Goal: Information Seeking & Learning: Learn about a topic

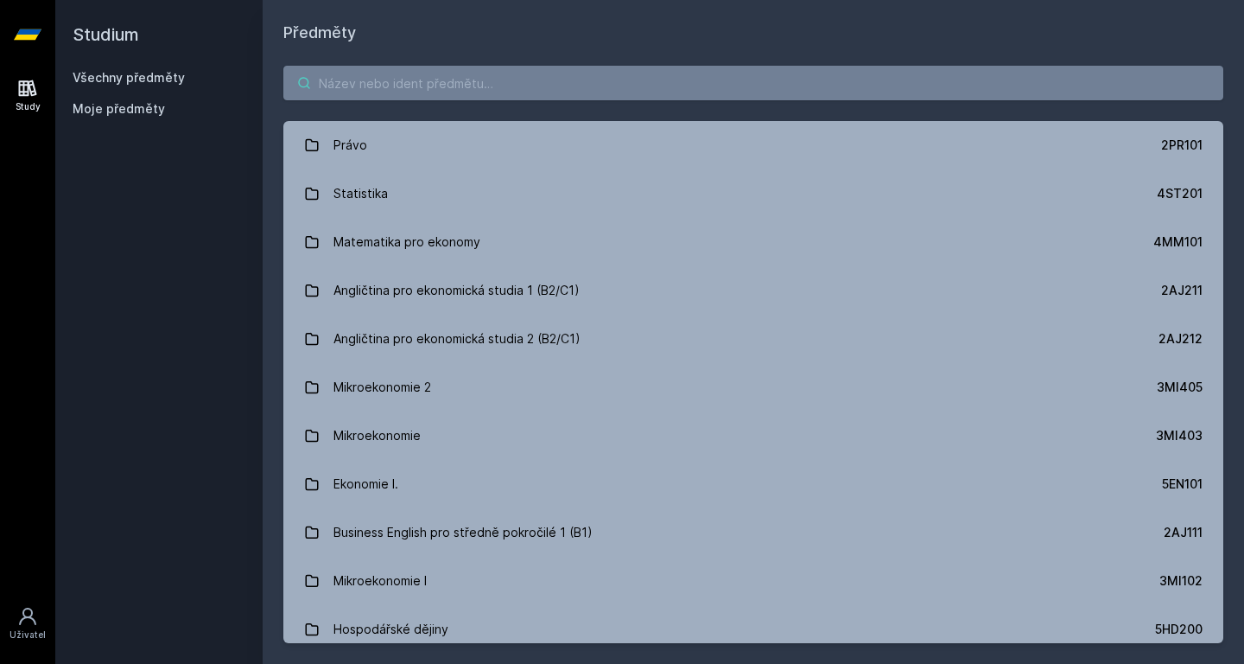
click at [408, 89] on input "search" at bounding box center [753, 83] width 940 height 35
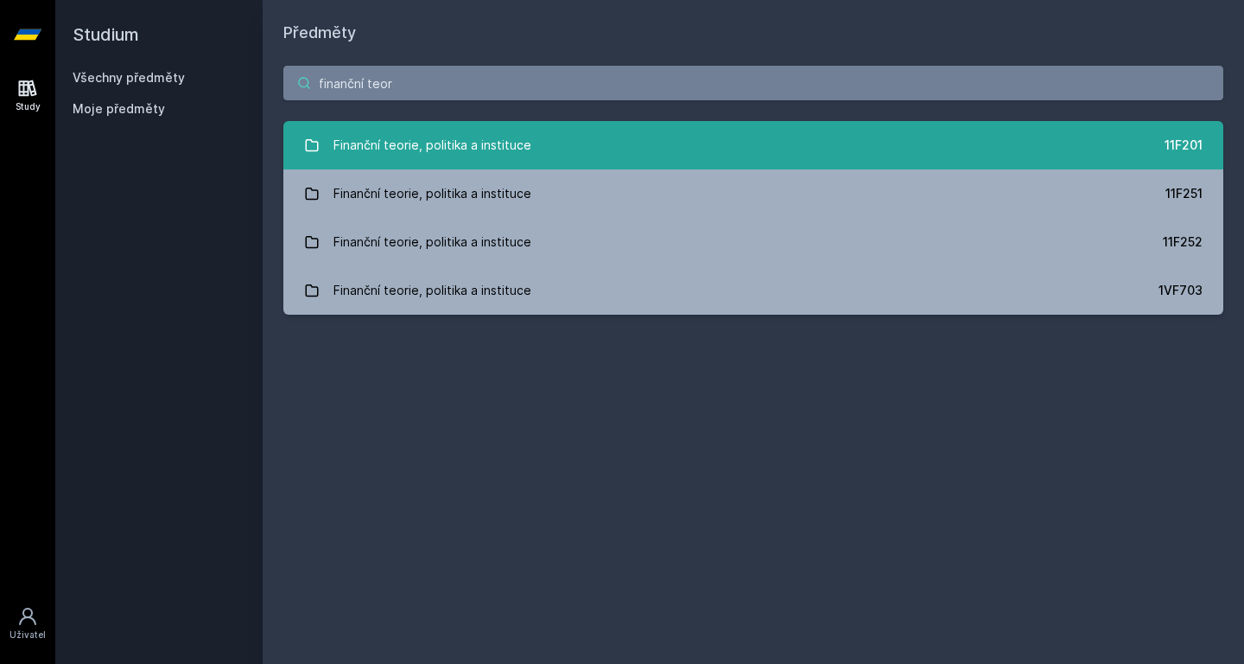
type input "finanční teor"
click at [437, 145] on div "Finanční teorie, politika a instituce" at bounding box center [433, 145] width 198 height 35
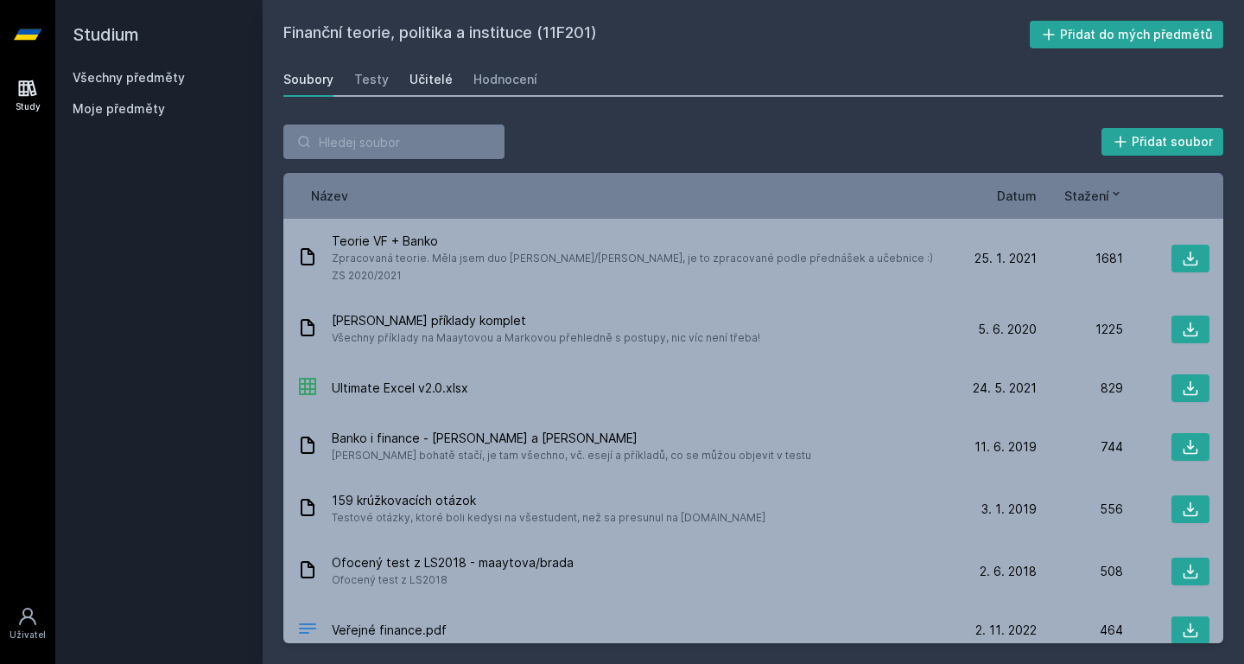
click at [422, 76] on div "Učitelé" at bounding box center [431, 79] width 43 height 17
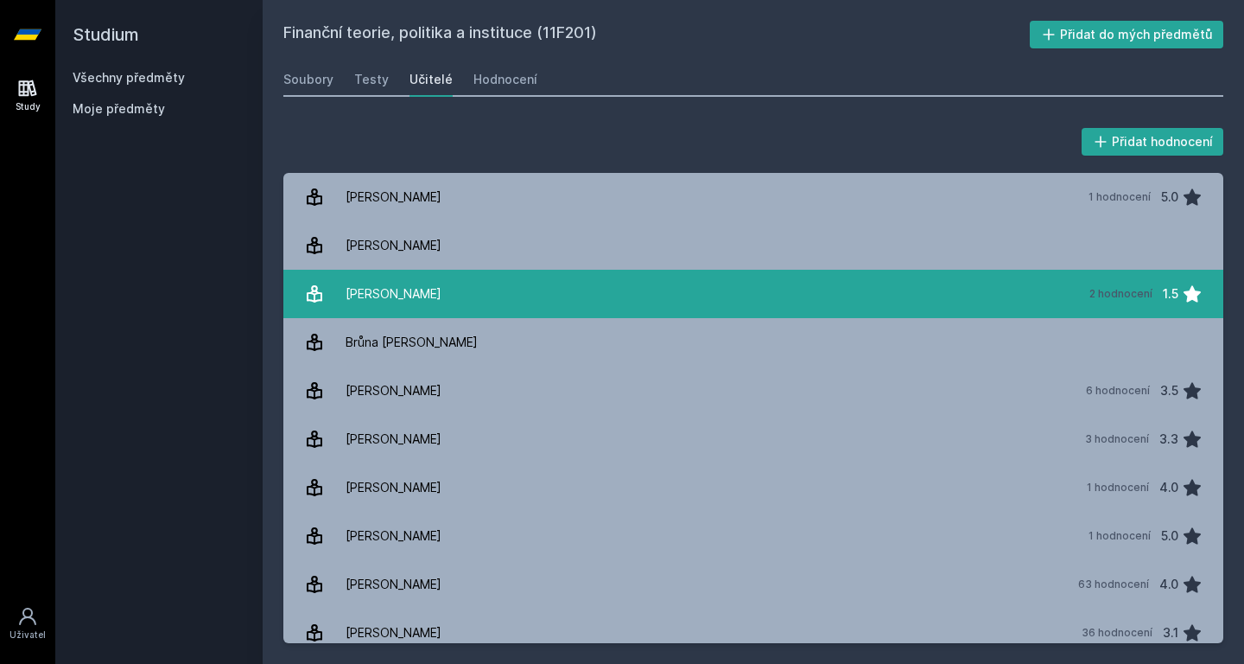
click at [366, 302] on div "[PERSON_NAME]" at bounding box center [394, 293] width 96 height 35
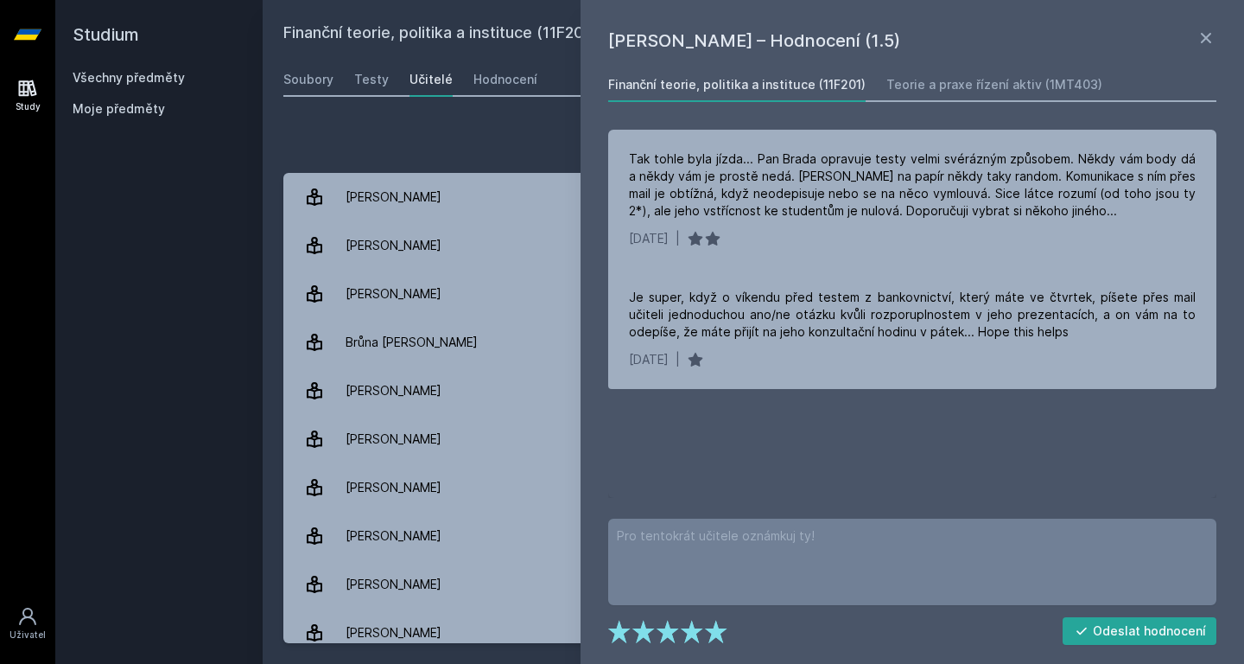
click at [480, 138] on div "Přidat hodnocení" at bounding box center [753, 141] width 940 height 35
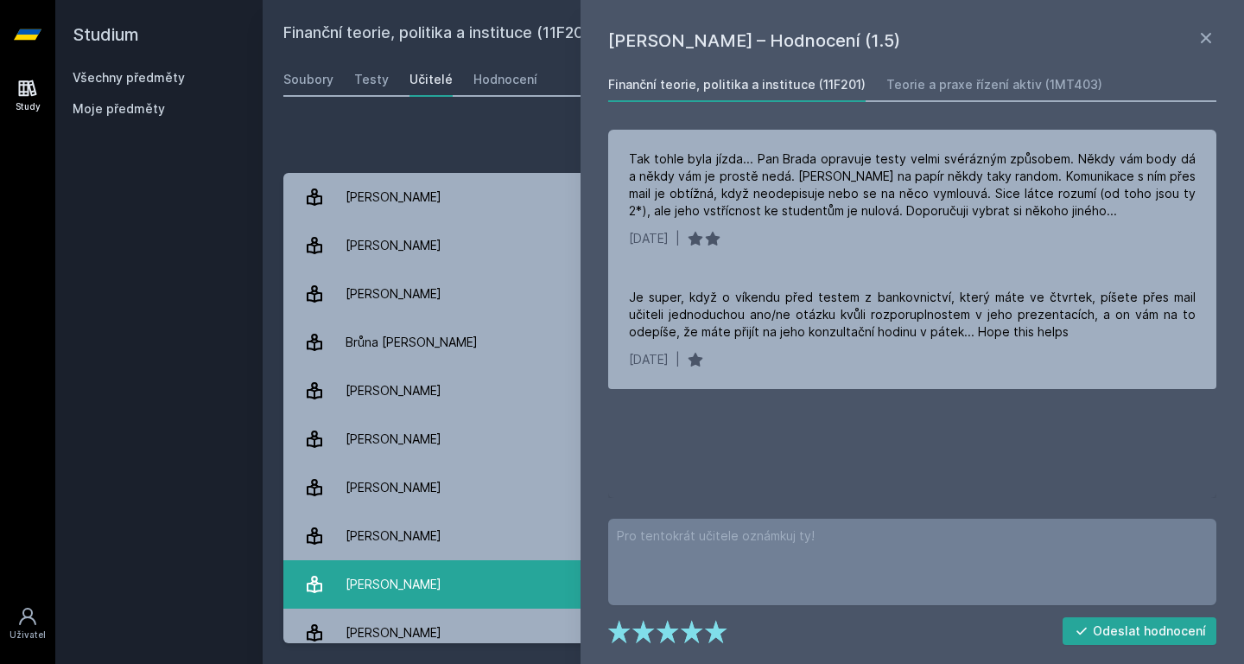
click at [431, 587] on div "[PERSON_NAME]" at bounding box center [394, 584] width 96 height 35
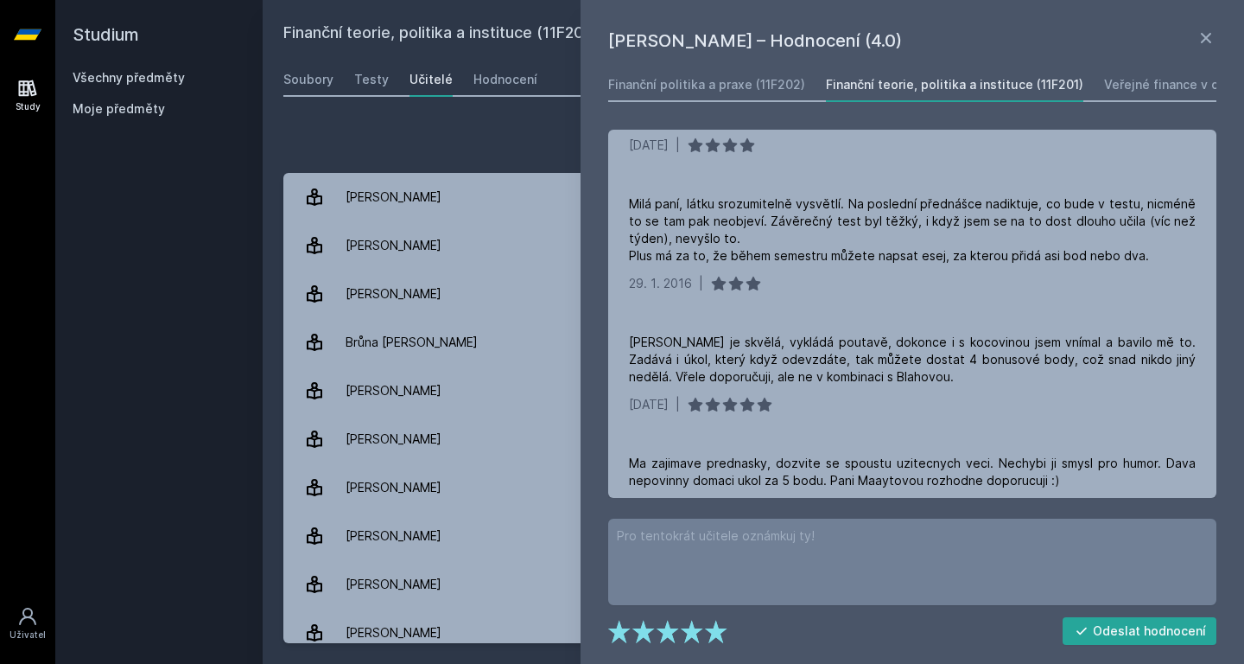
scroll to position [2824, 0]
click at [429, 126] on div "Přidat hodnocení" at bounding box center [753, 141] width 940 height 35
click at [1204, 38] on icon at bounding box center [1206, 38] width 21 height 21
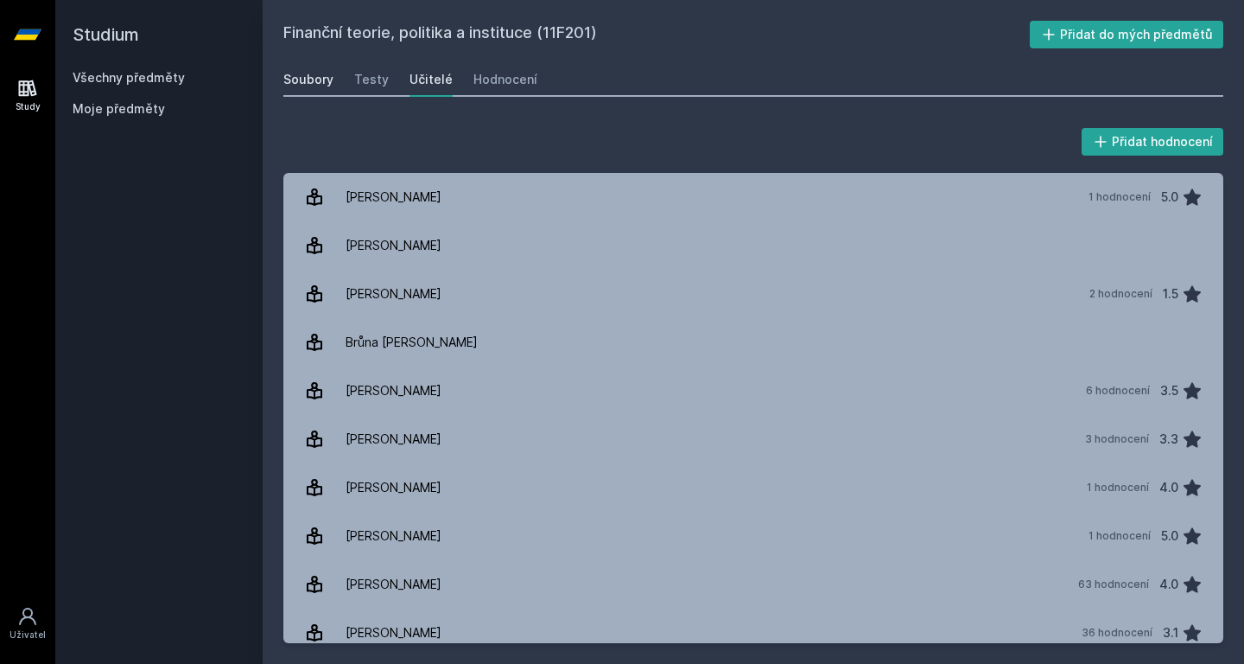
click at [309, 70] on link "Soubory" at bounding box center [308, 79] width 50 height 35
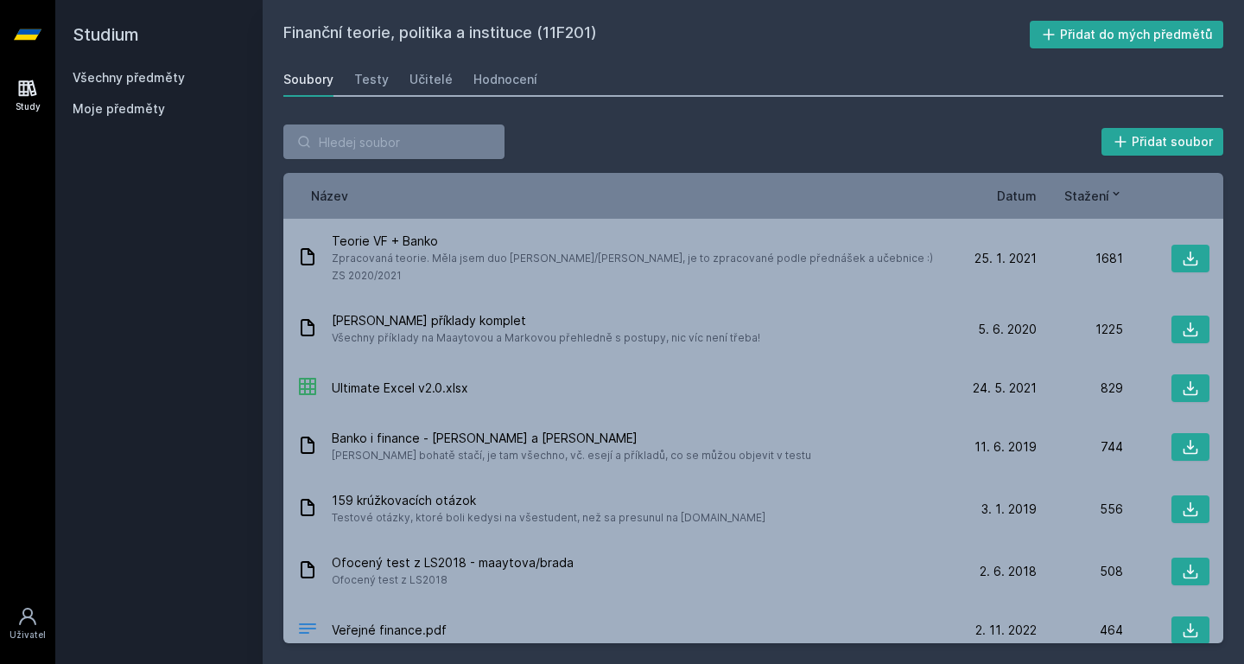
click at [134, 77] on link "Všechny předměty" at bounding box center [129, 77] width 112 height 15
